Goal: Task Accomplishment & Management: Manage account settings

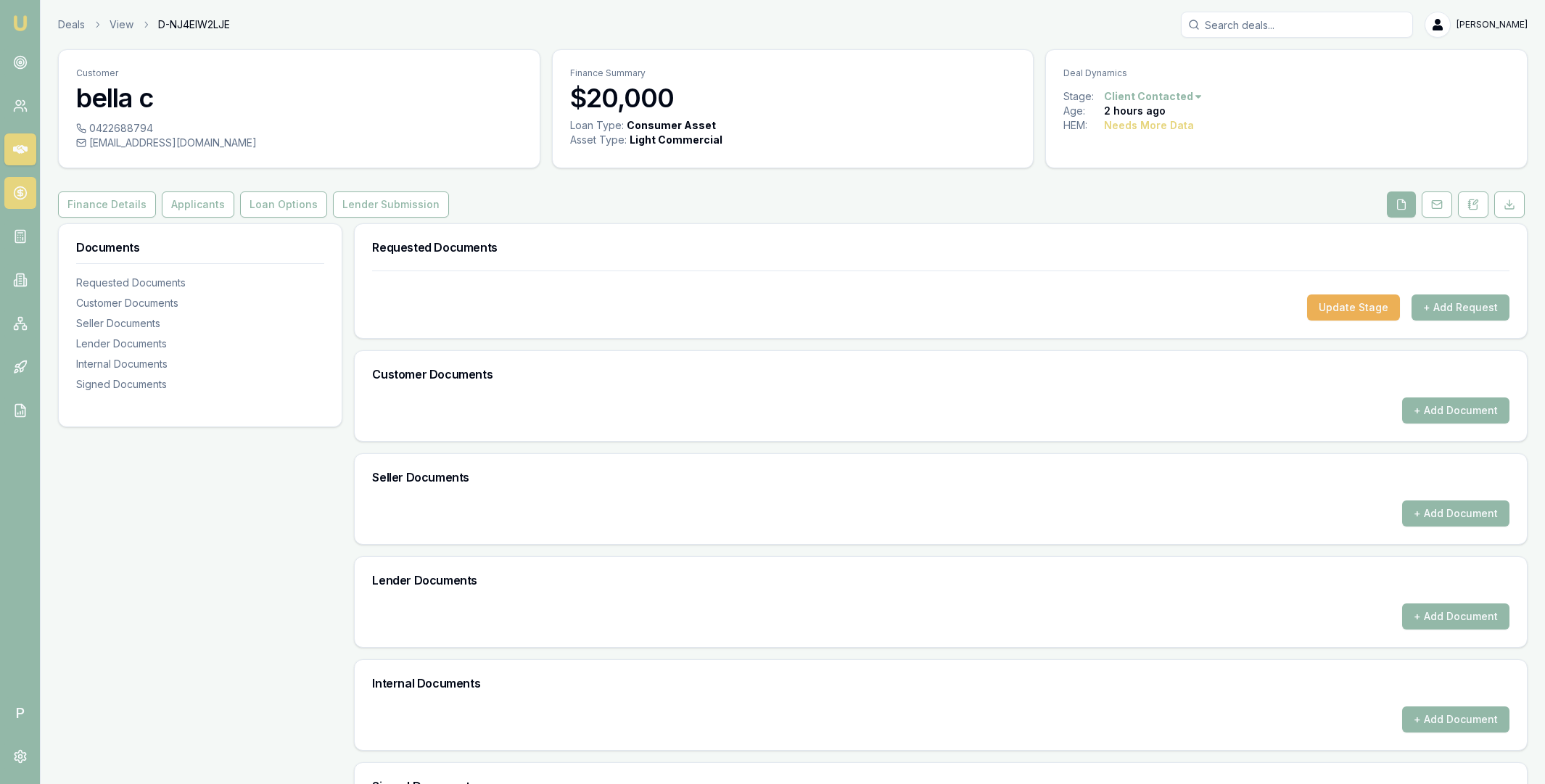
click at [22, 191] on icon at bounding box center [20, 193] width 5 height 5
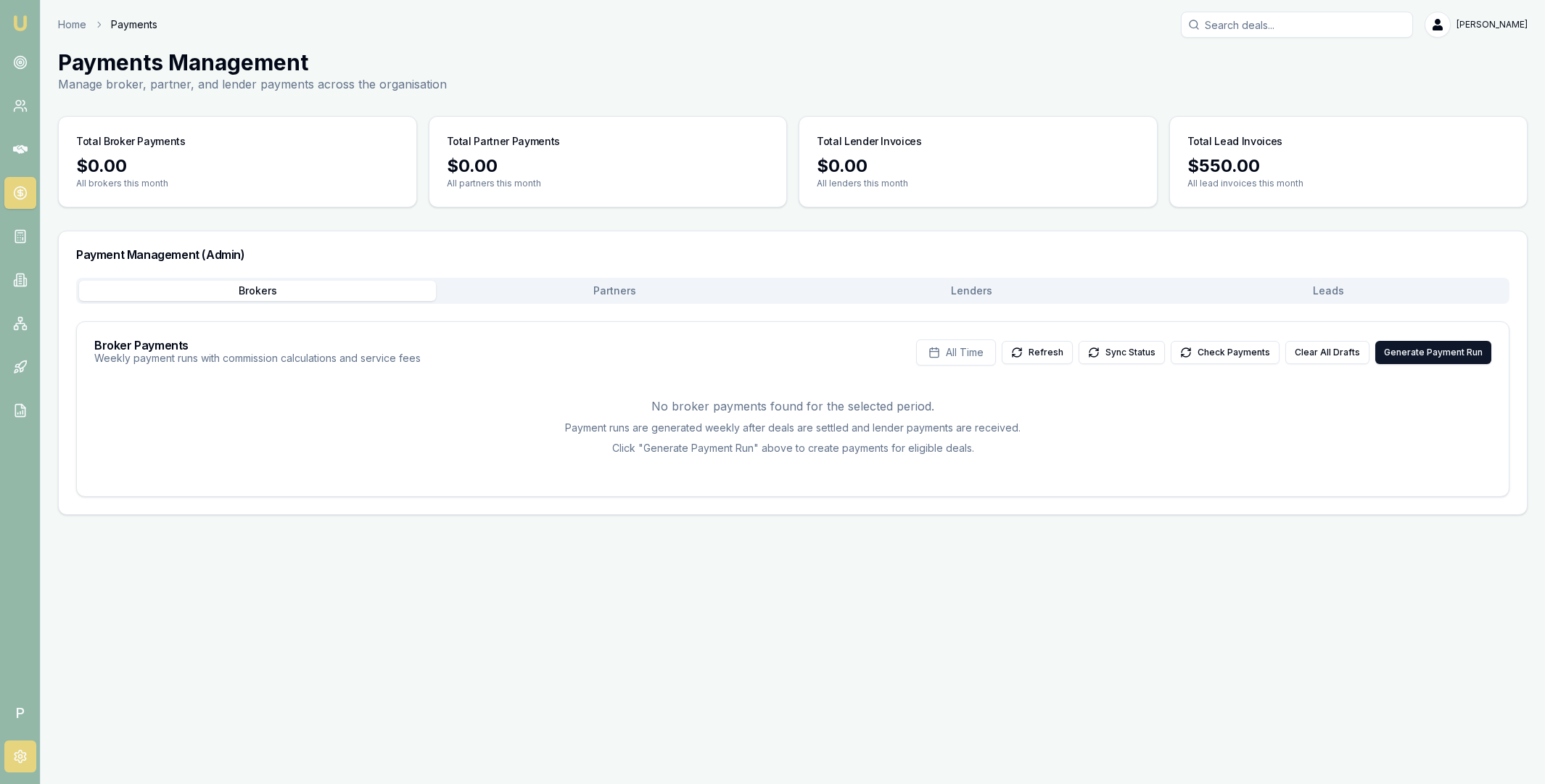
click at [22, 749] on icon at bounding box center [20, 756] width 15 height 15
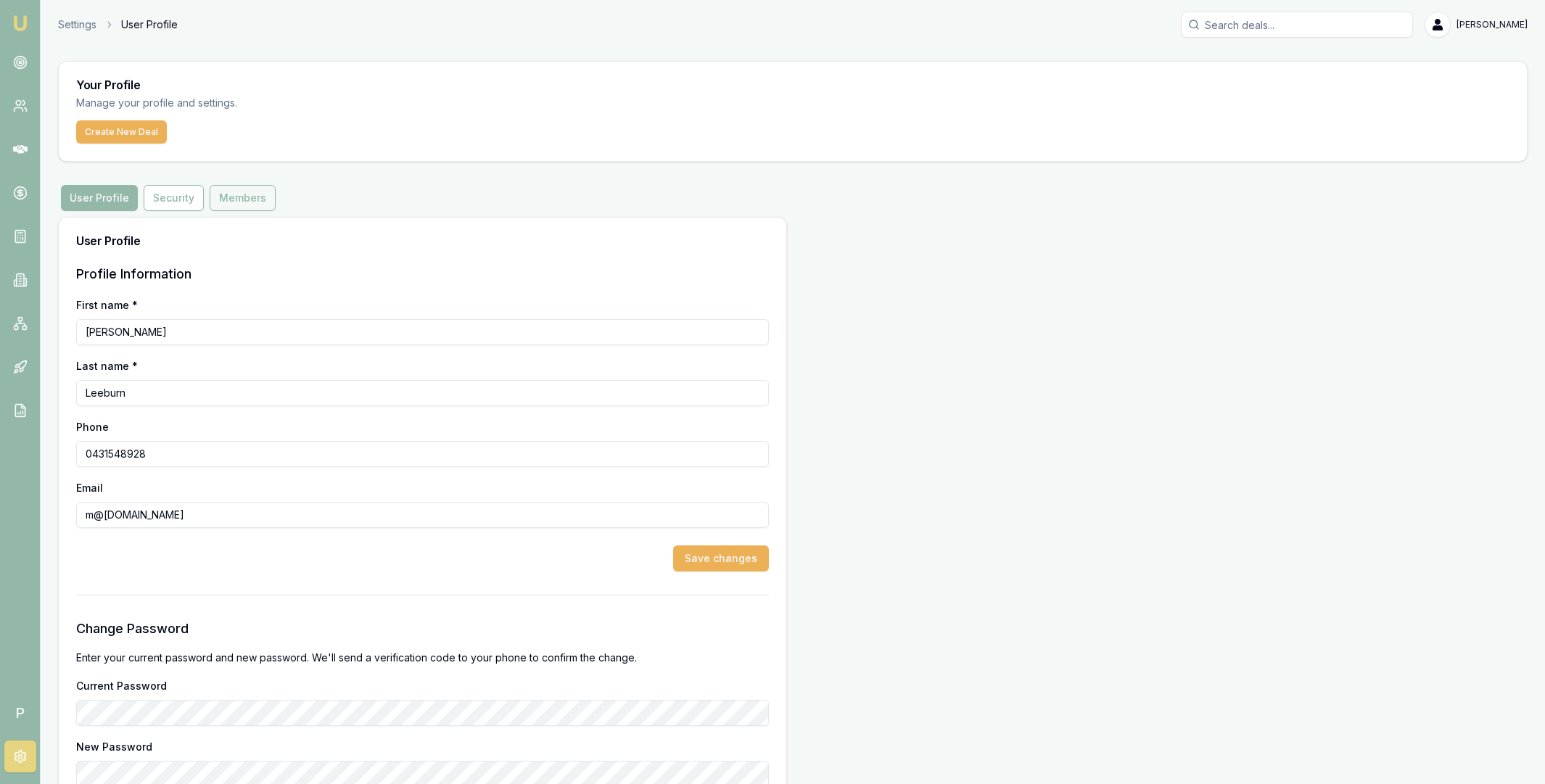
click at [227, 191] on button "Members" at bounding box center [243, 198] width 66 height 26
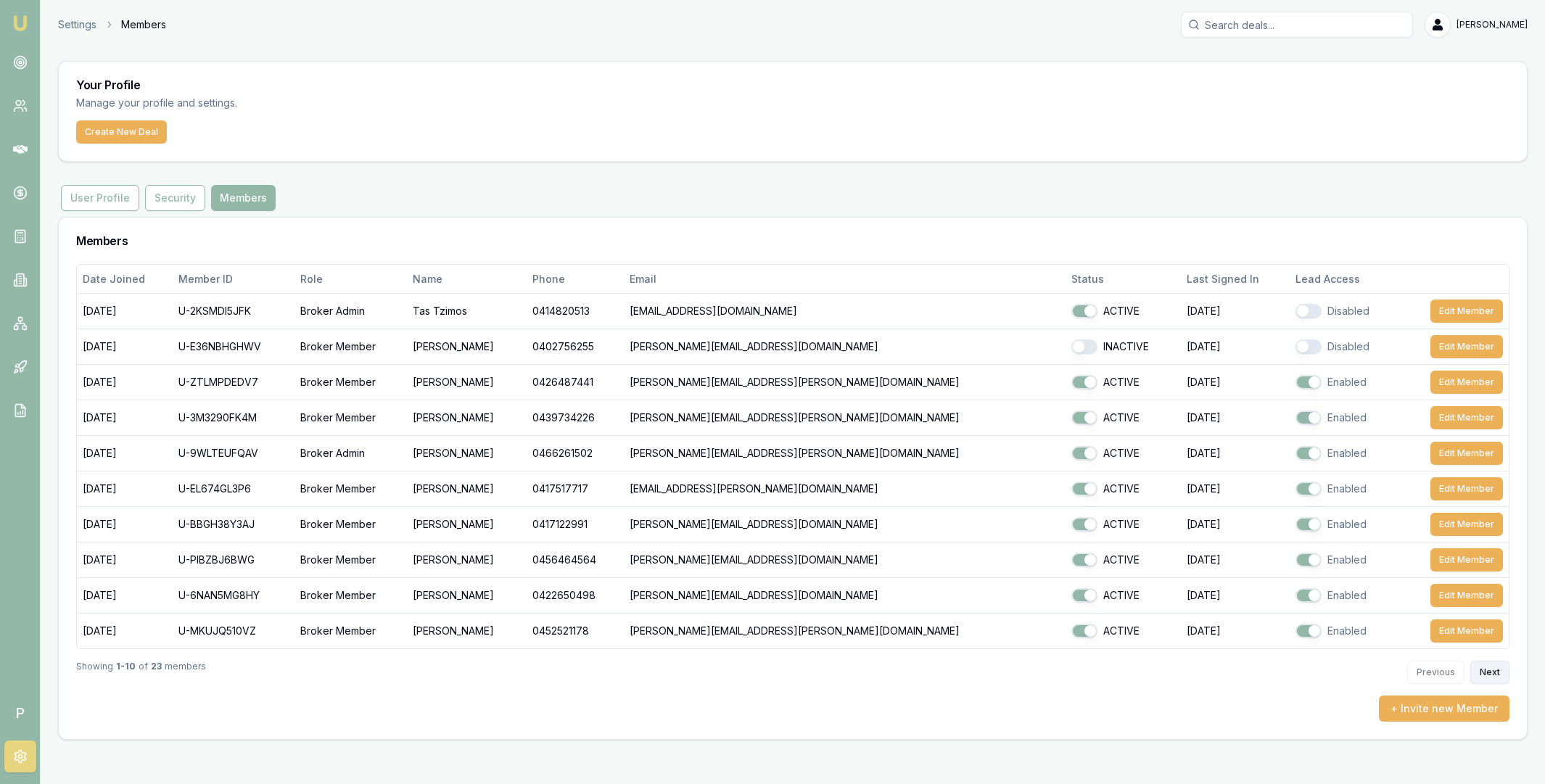
click at [1477, 672] on button "Next" at bounding box center [1490, 672] width 39 height 23
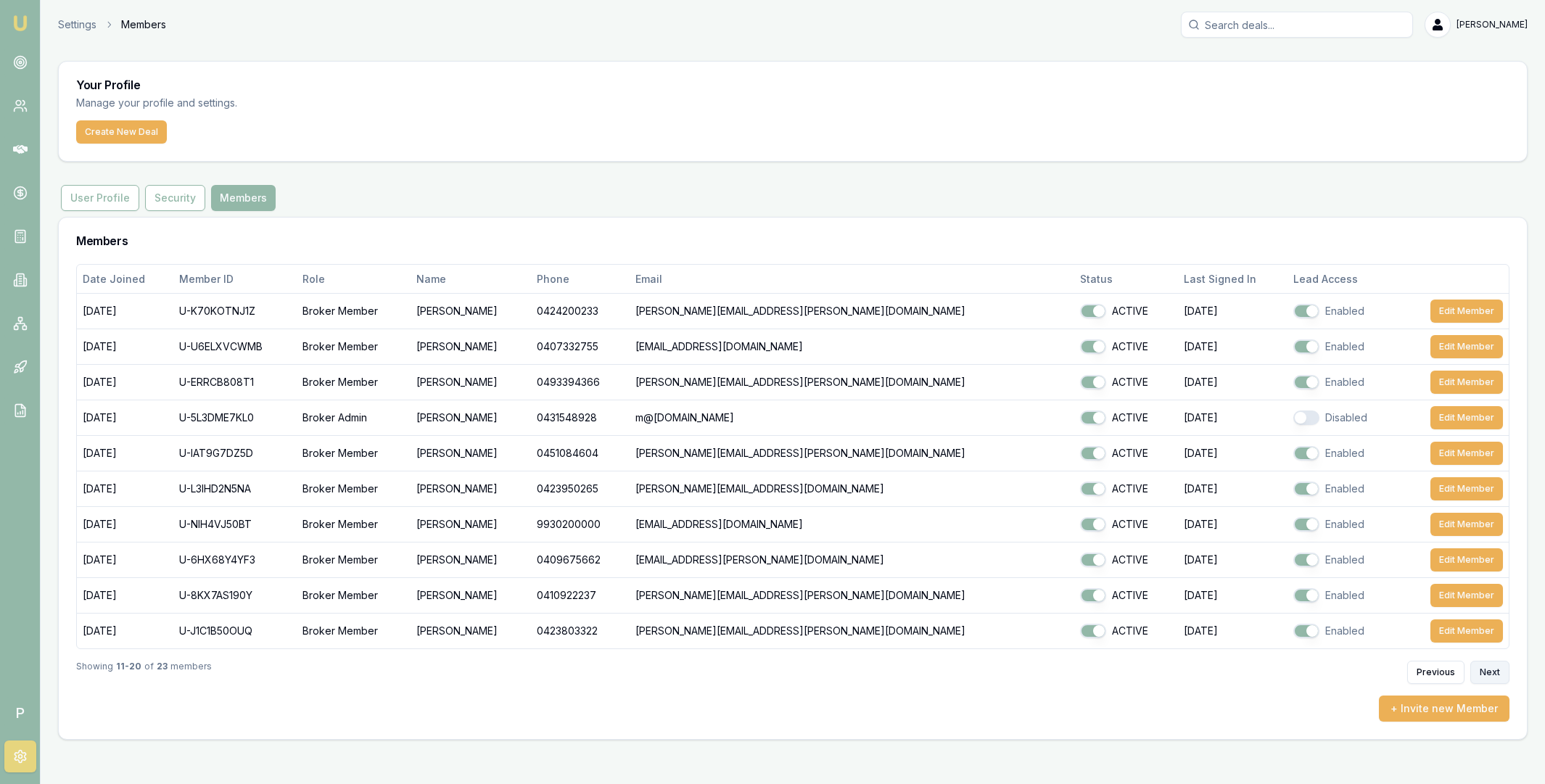
click at [1483, 671] on button "Next" at bounding box center [1490, 672] width 39 height 23
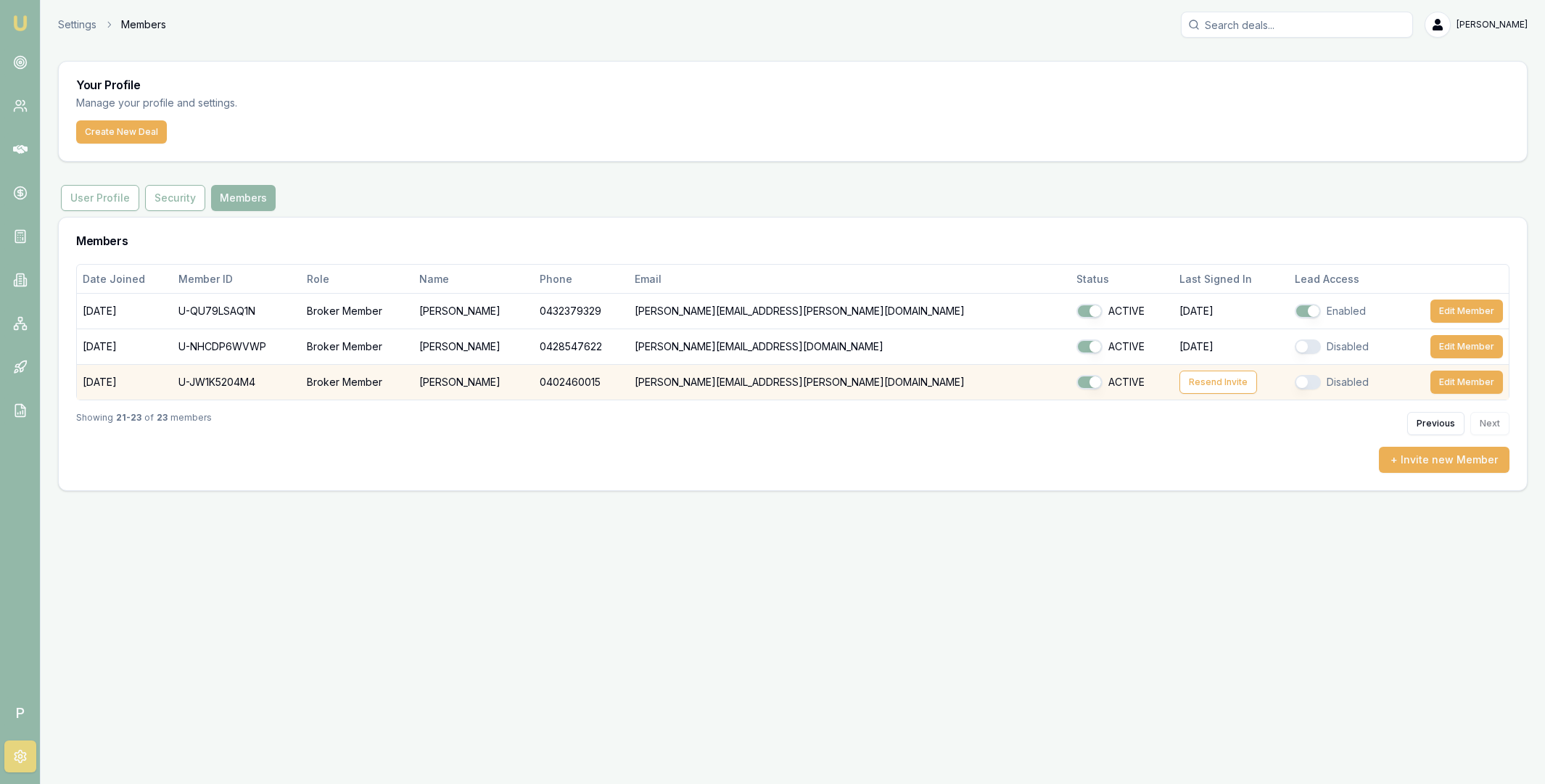
click at [1295, 381] on button "button" at bounding box center [1308, 382] width 26 height 15
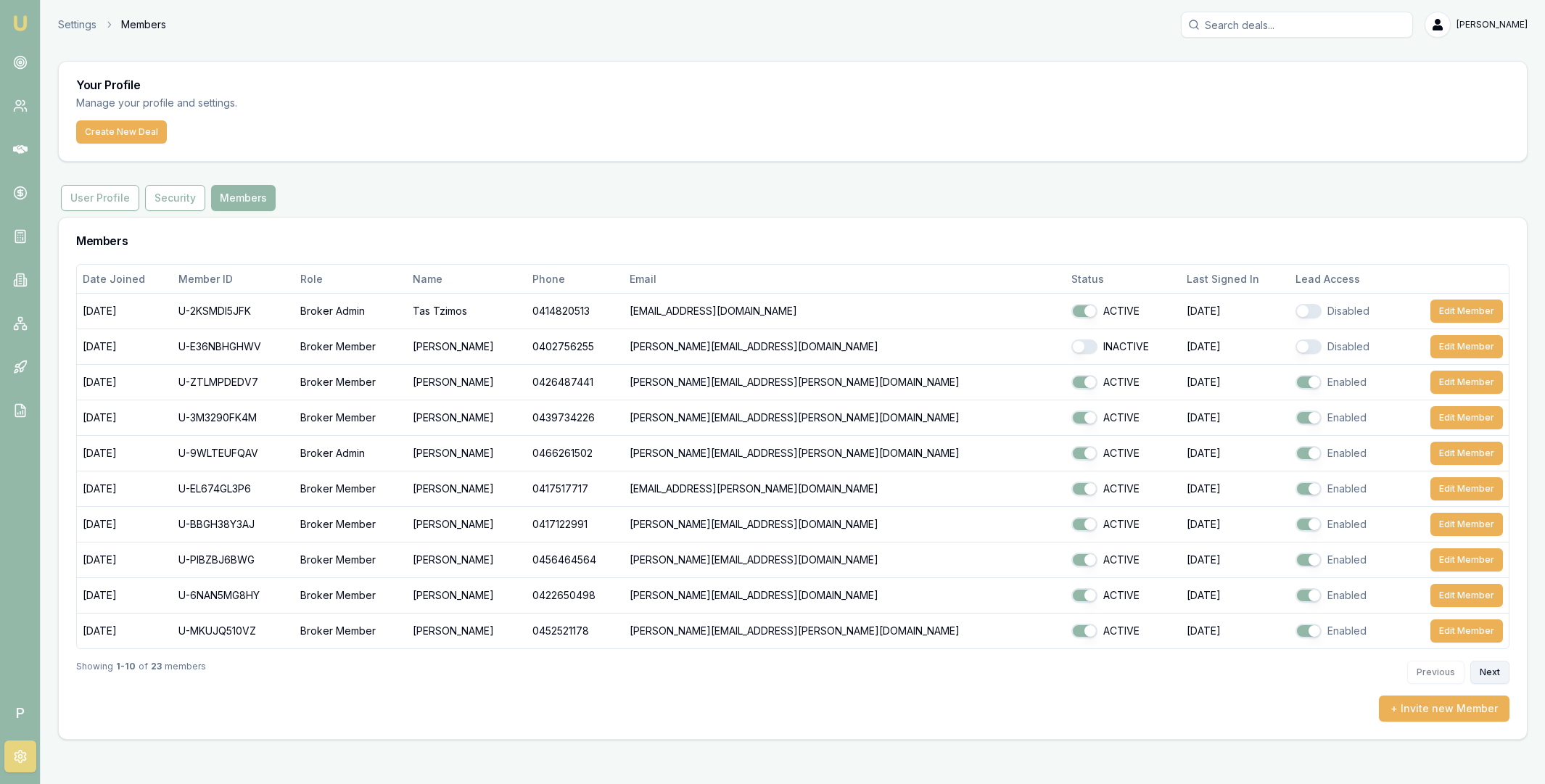
click at [1483, 668] on button "Next" at bounding box center [1490, 672] width 39 height 23
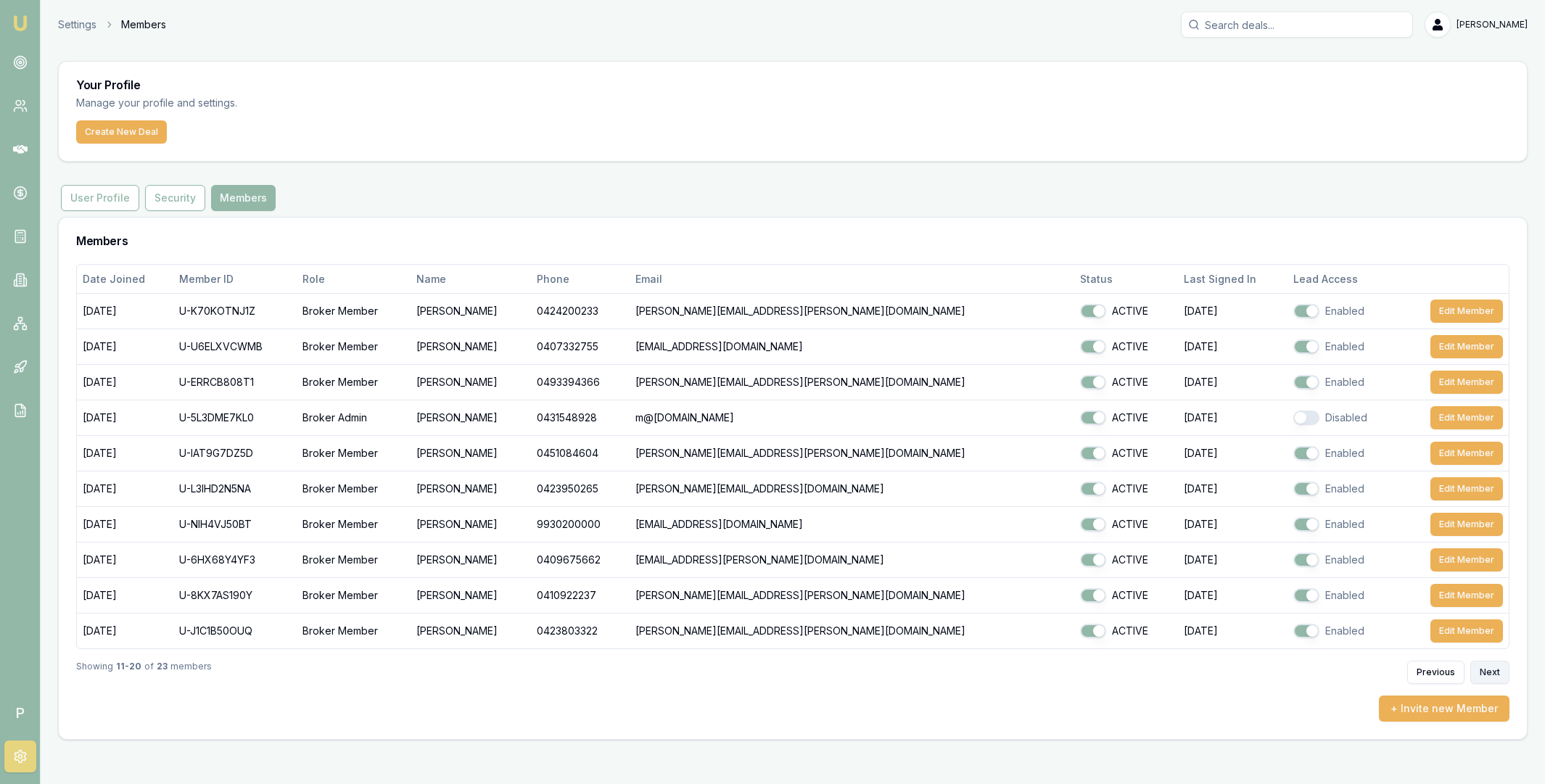
click at [1483, 668] on button "Next" at bounding box center [1490, 672] width 39 height 23
